Goal: Information Seeking & Learning: Compare options

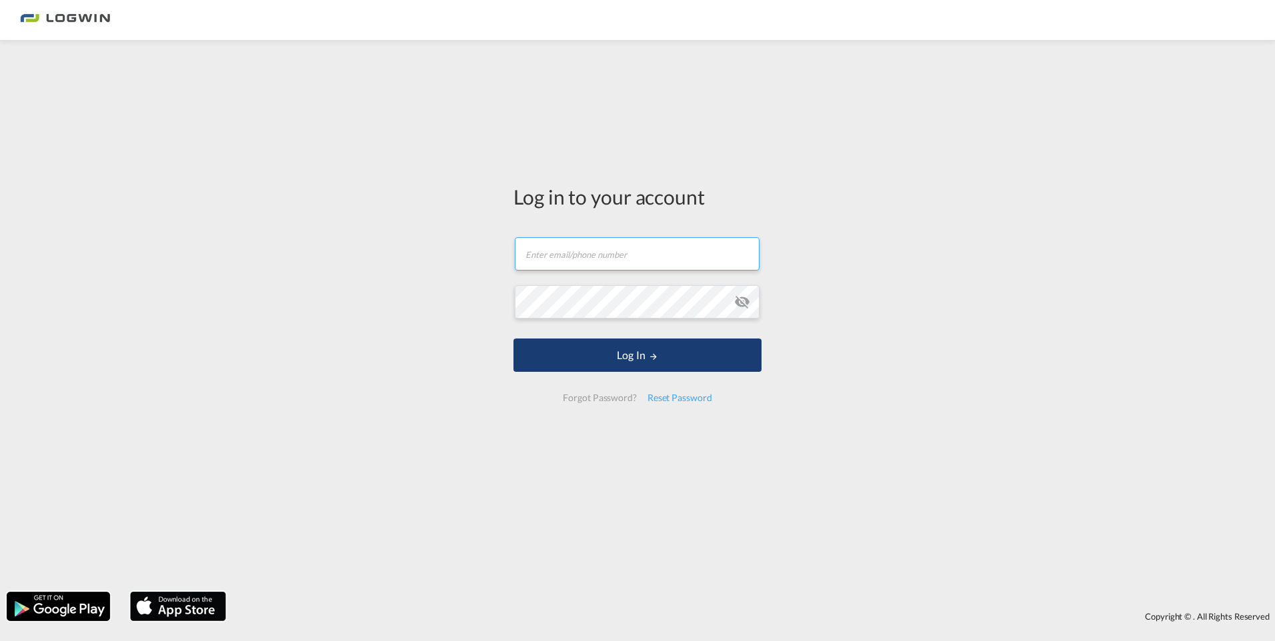
type input "[EMAIL_ADDRESS][DOMAIN_NAME]"
click at [649, 358] on md-icon "LOGIN" at bounding box center [653, 356] width 9 height 9
